Goal: Find specific page/section: Find specific page/section

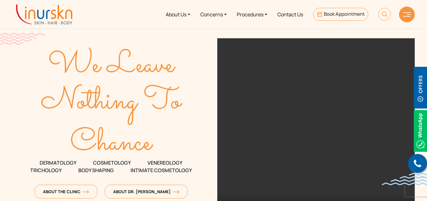
click at [48, 20] on img at bounding box center [44, 14] width 56 height 20
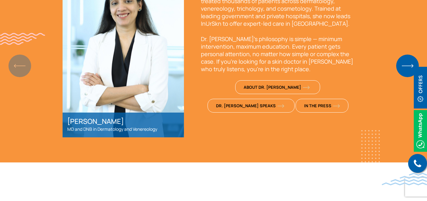
scroll to position [543, 0]
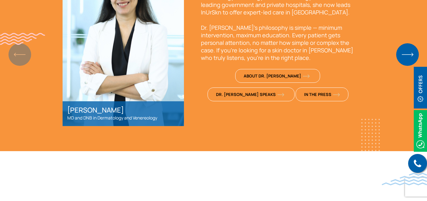
click at [24, 53] on div "Meet Dr. [PERSON_NAME] & InUrSkn Team [PERSON_NAME] MD and DNB in Dermatology a…" at bounding box center [213, 21] width 402 height 211
click at [17, 54] on div "Meet Dr. [PERSON_NAME] & InUrSkn Team [PERSON_NAME] MD and DNB in Dermatology a…" at bounding box center [213, 21] width 402 height 211
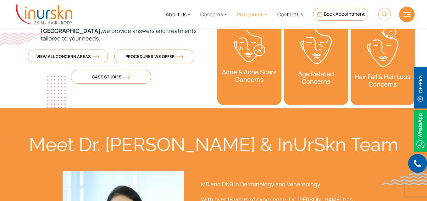
scroll to position [323, 0]
